Goal: Transaction & Acquisition: Purchase product/service

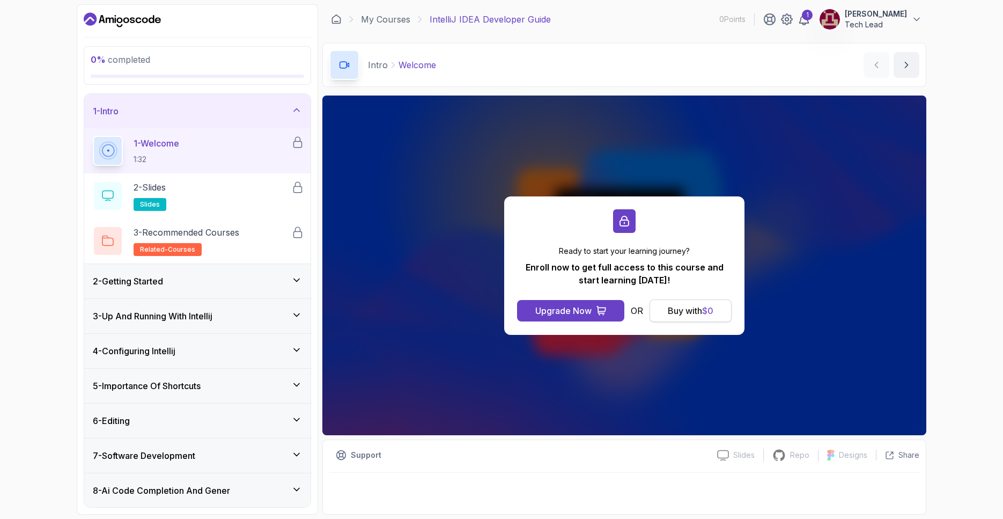
drag, startPoint x: 673, startPoint y: 312, endPoint x: 695, endPoint y: 310, distance: 22.0
click at [676, 311] on div "Buy with $ 0" at bounding box center [691, 310] width 46 height 13
click at [695, 310] on div "Buy with $ 0" at bounding box center [691, 310] width 46 height 13
